Goal: Find contact information: Find contact information

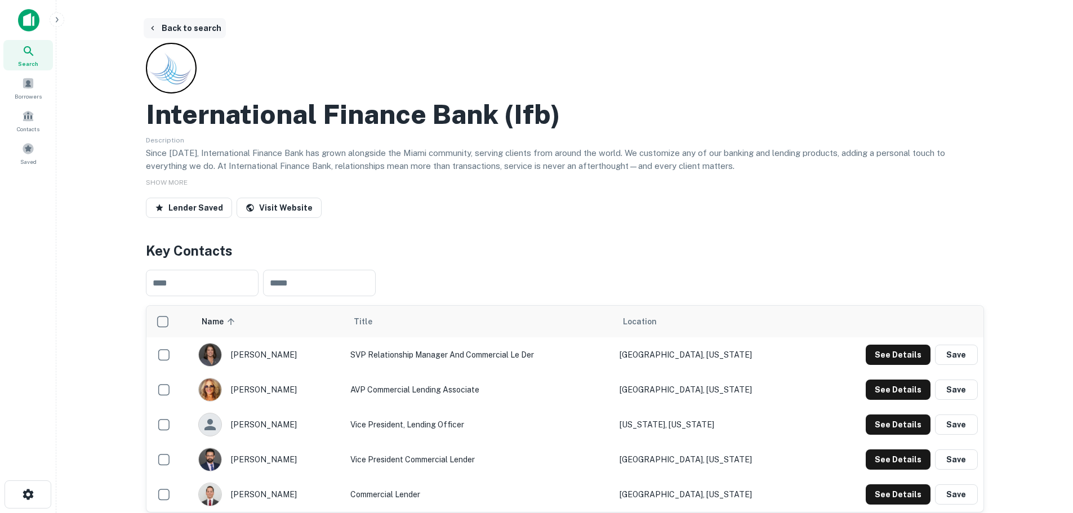
click at [188, 24] on button "Back to search" at bounding box center [185, 28] width 82 height 20
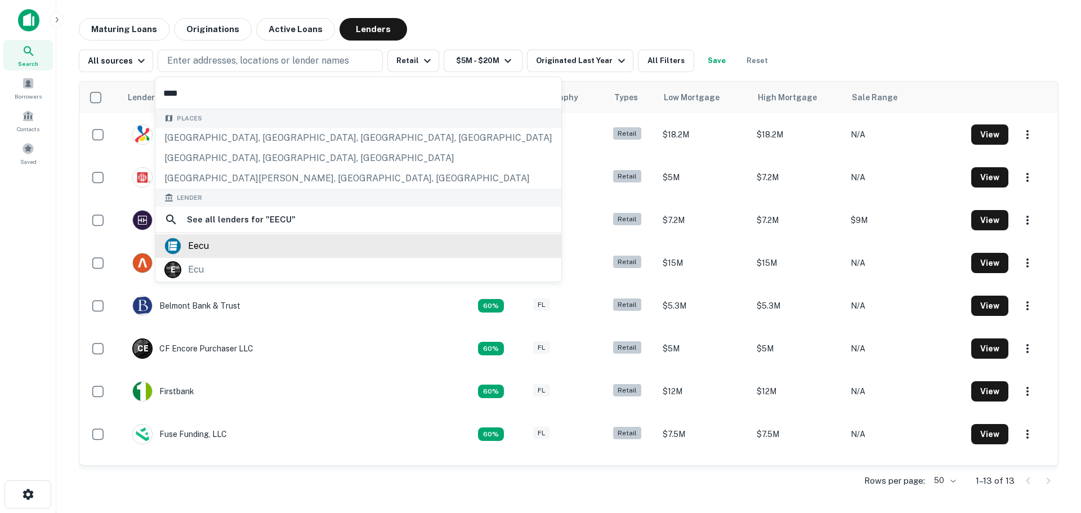
type input "****"
click at [212, 248] on div "eecu" at bounding box center [358, 246] width 388 height 17
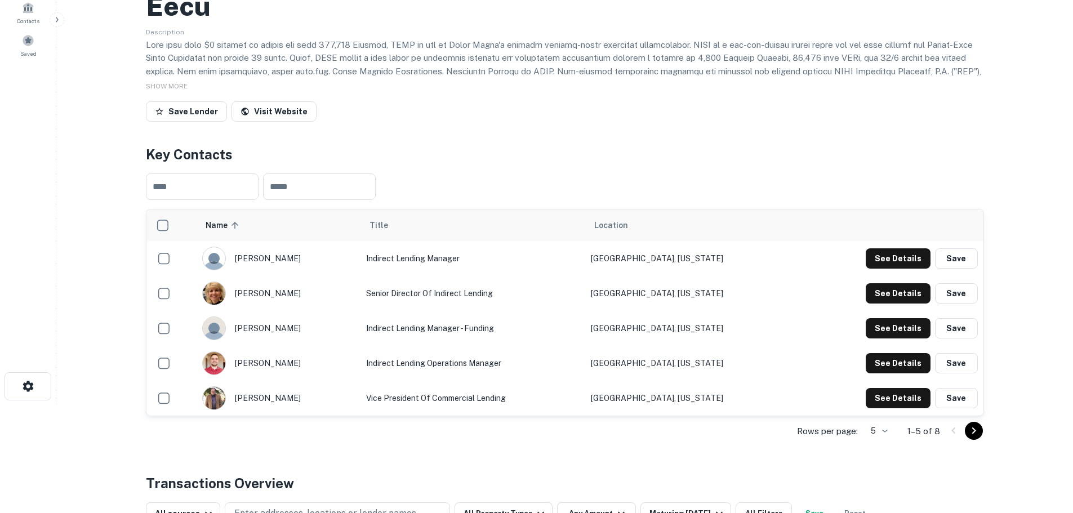
scroll to position [169, 0]
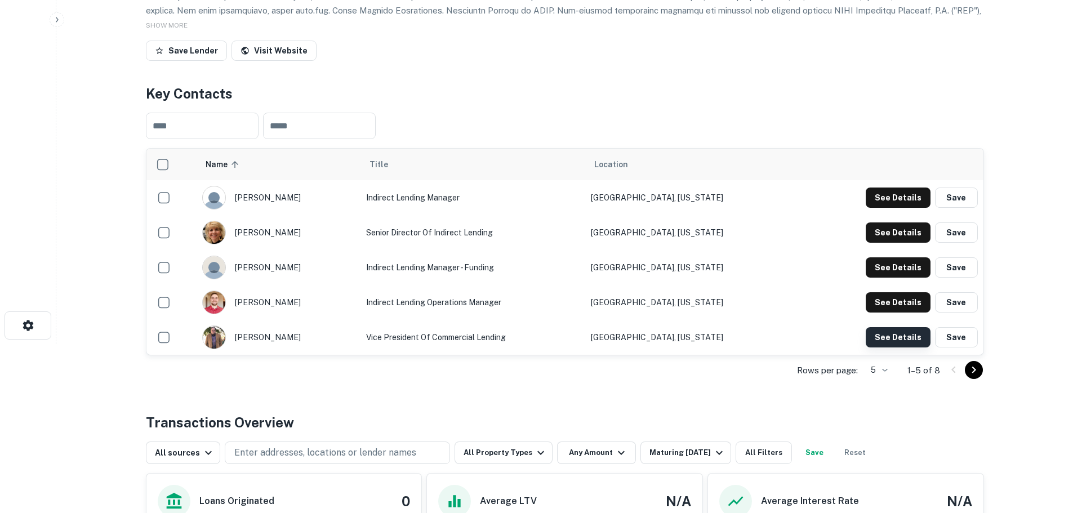
click at [881, 344] on button "See Details" at bounding box center [898, 337] width 65 height 20
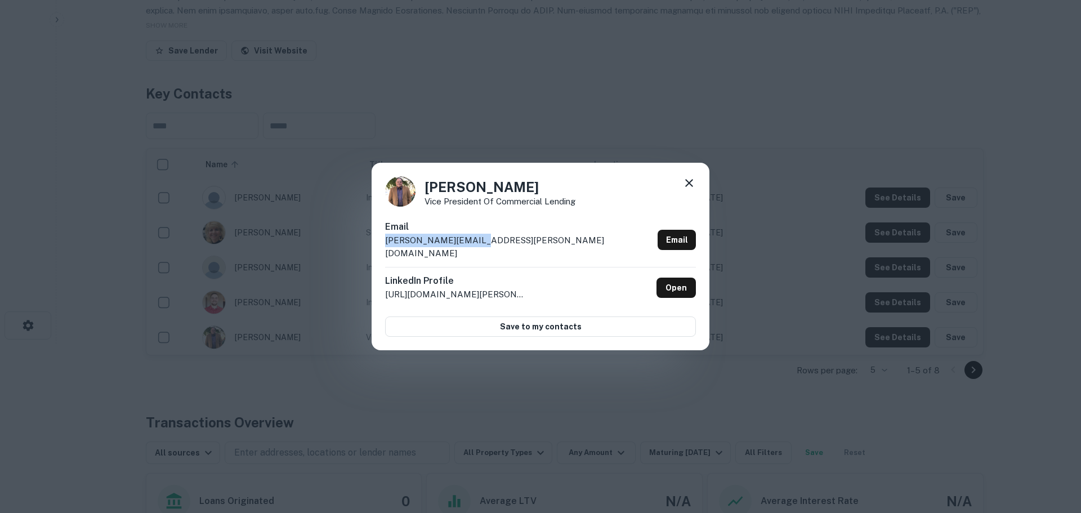
drag, startPoint x: 493, startPoint y: 248, endPoint x: 372, endPoint y: 250, distance: 121.7
click at [372, 250] on div "Bryan Liles Vice President of Commercial Lending Email bryan.liles@eecu.org Ema…" at bounding box center [541, 257] width 338 height 188
copy p "bryan.liles@eecu.org"
click at [686, 190] on icon at bounding box center [690, 183] width 14 height 14
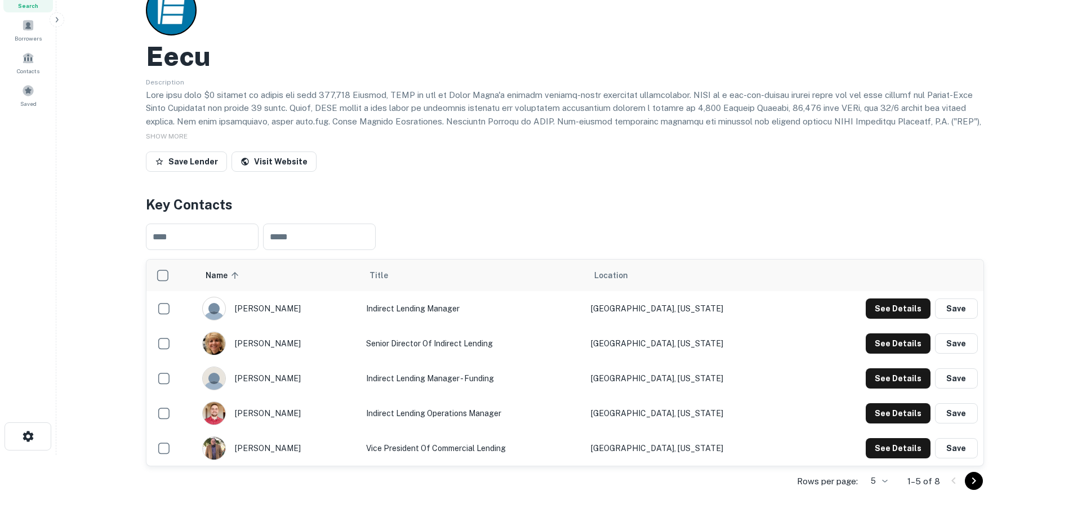
scroll to position [0, 0]
